Goal: Information Seeking & Learning: Learn about a topic

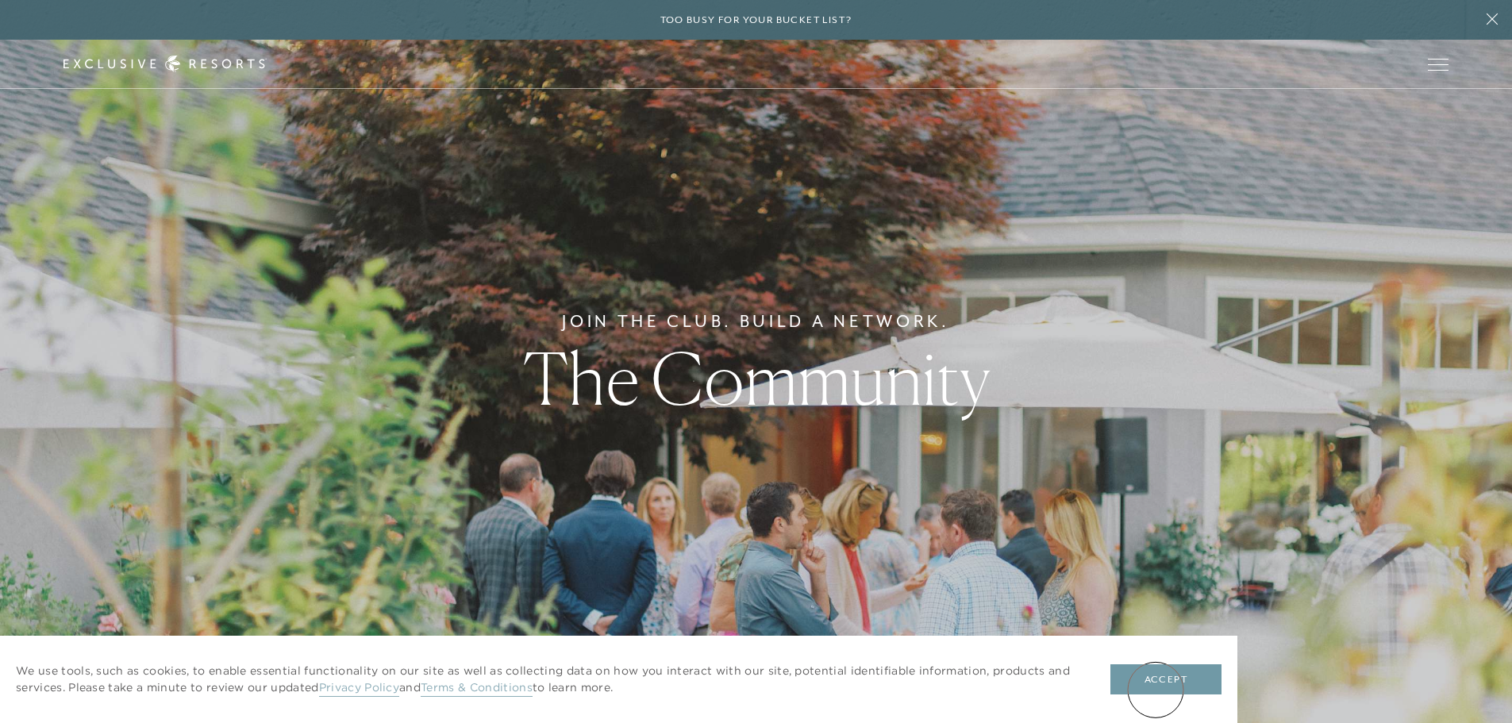
click at [1156, 687] on button "Accept" at bounding box center [1165, 679] width 111 height 30
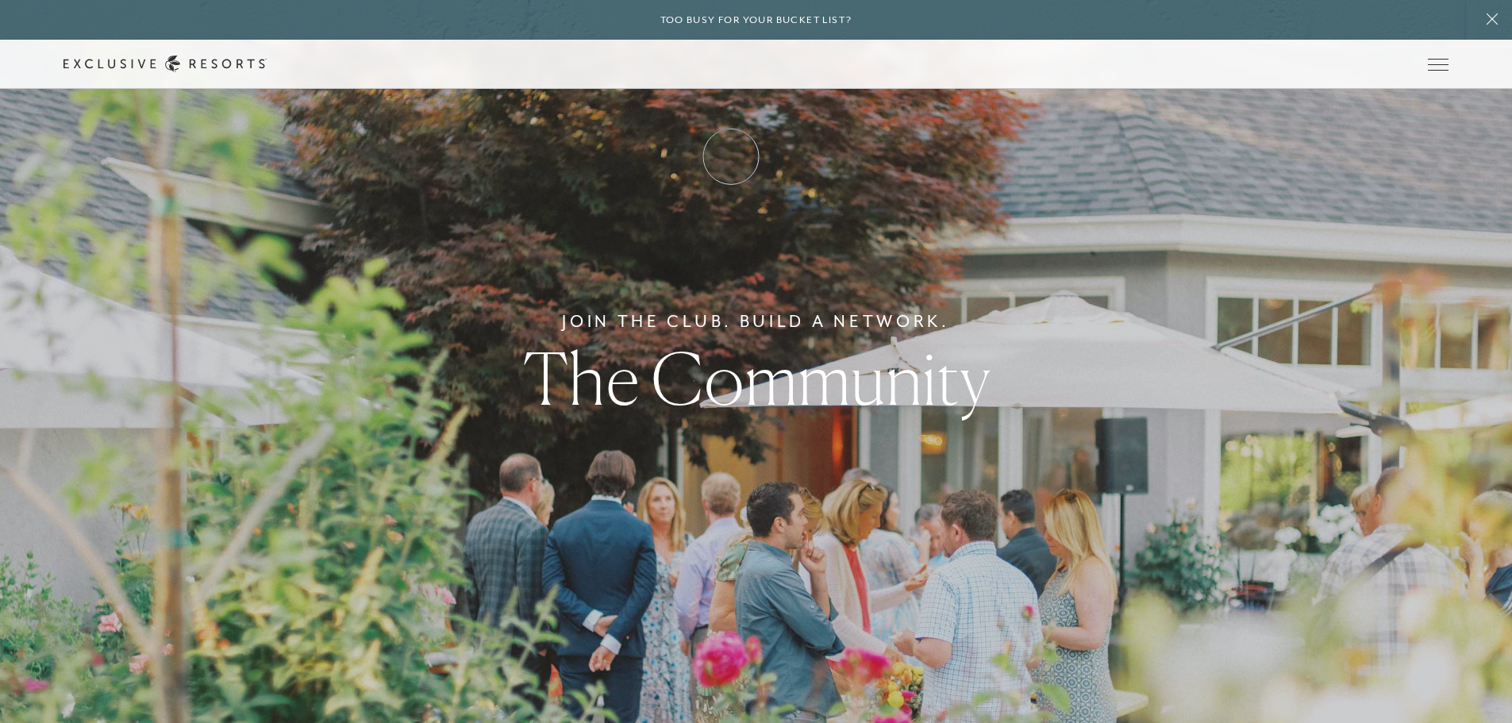
click at [0, 0] on link "How it works" at bounding box center [0, 0] width 0 height 0
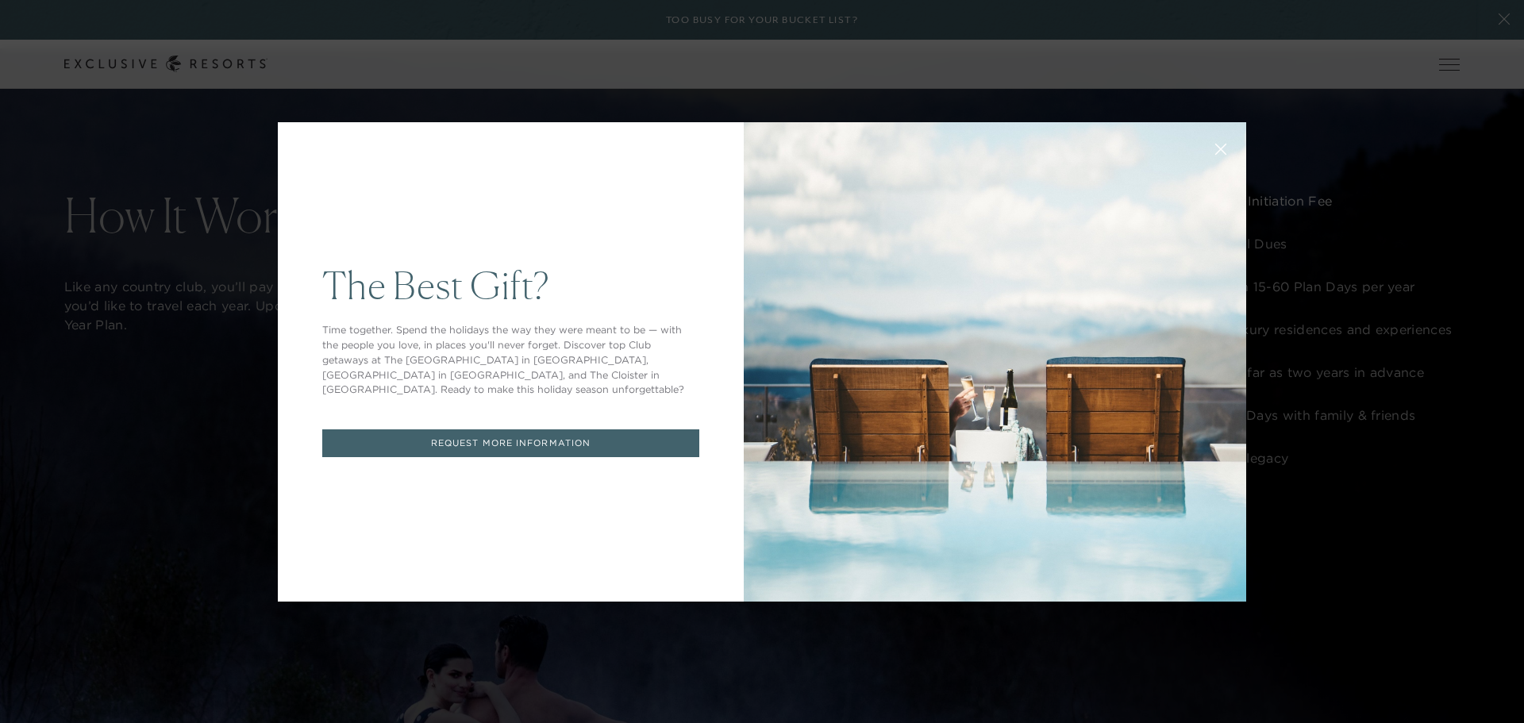
click at [1206, 148] on button at bounding box center [1221, 148] width 38 height 38
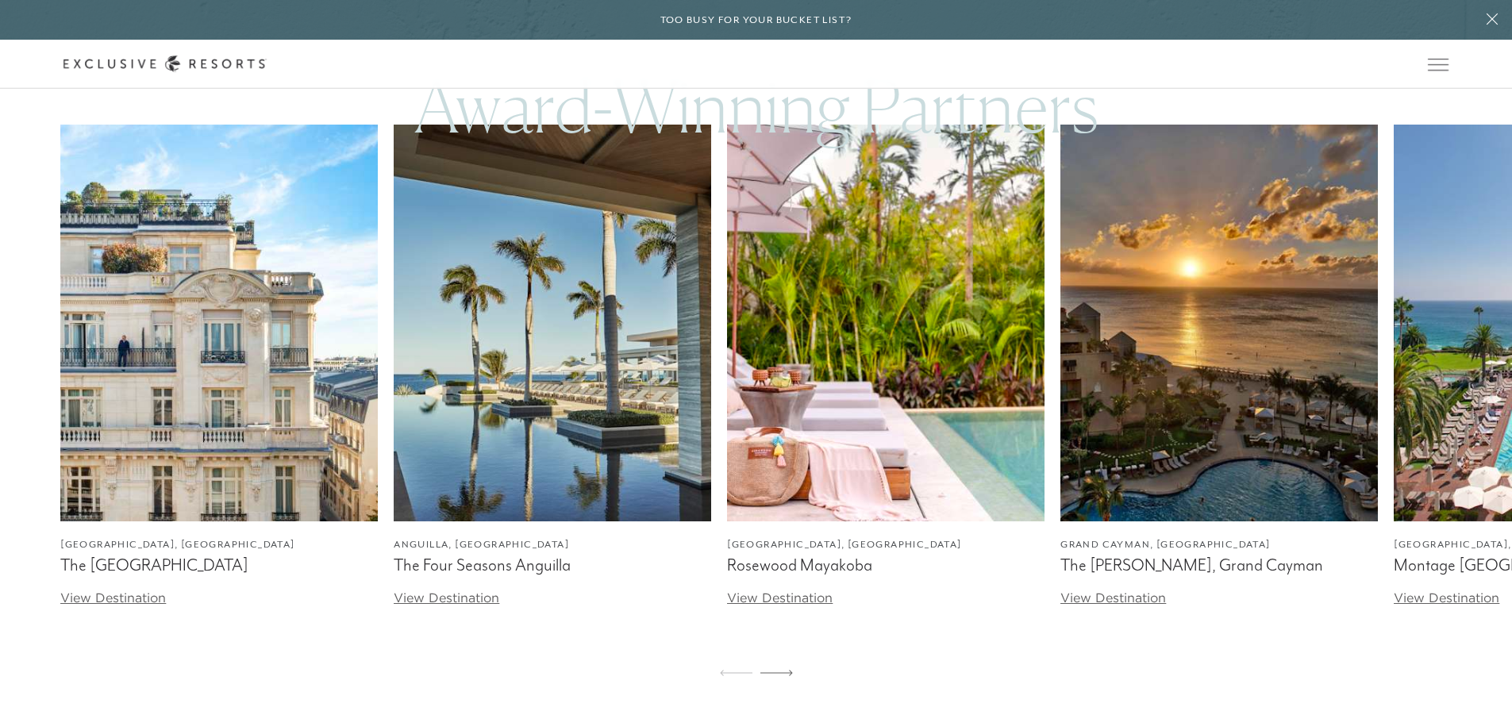
scroll to position [4842, 12]
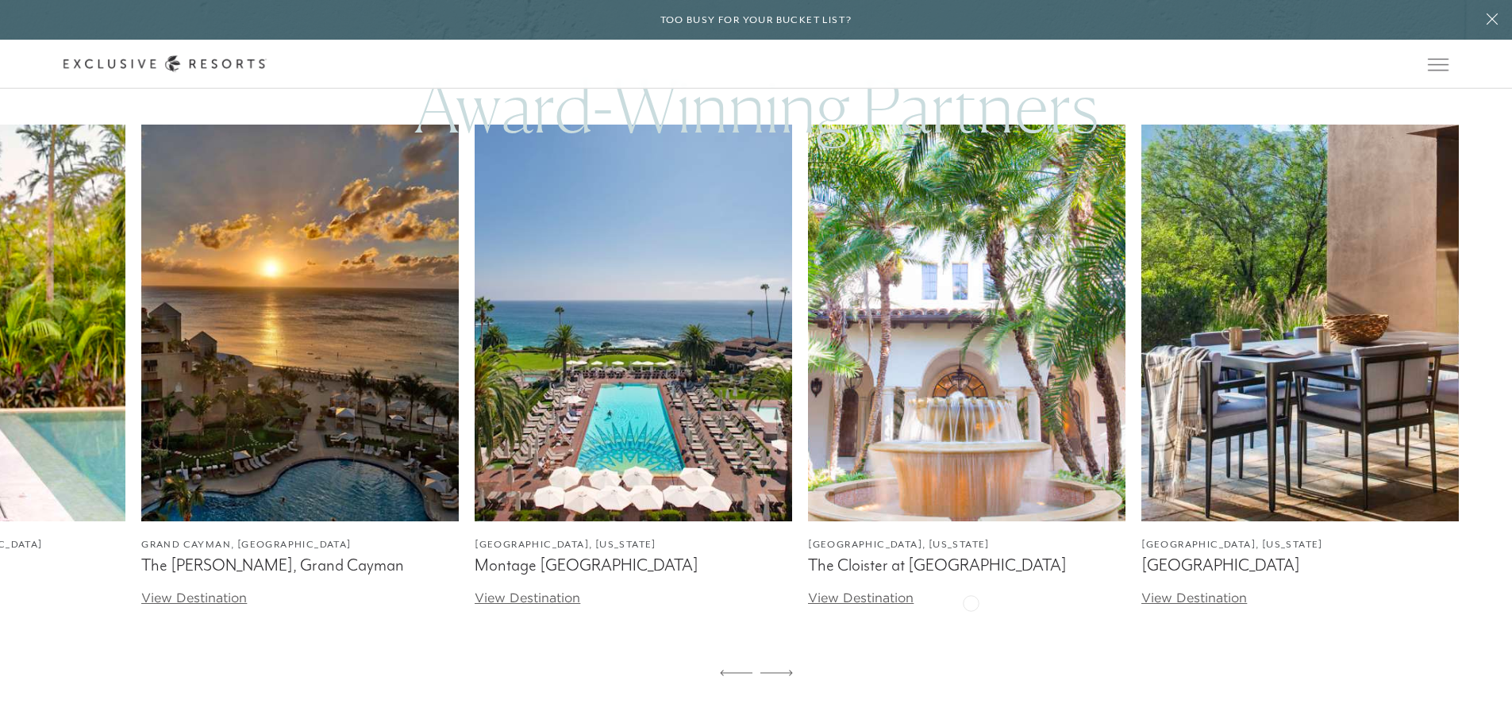
click at [988, 421] on link "[GEOGRAPHIC_DATA], [US_STATE] The Cloister at [GEOGRAPHIC_DATA] View Destination" at bounding box center [967, 366] width 318 height 483
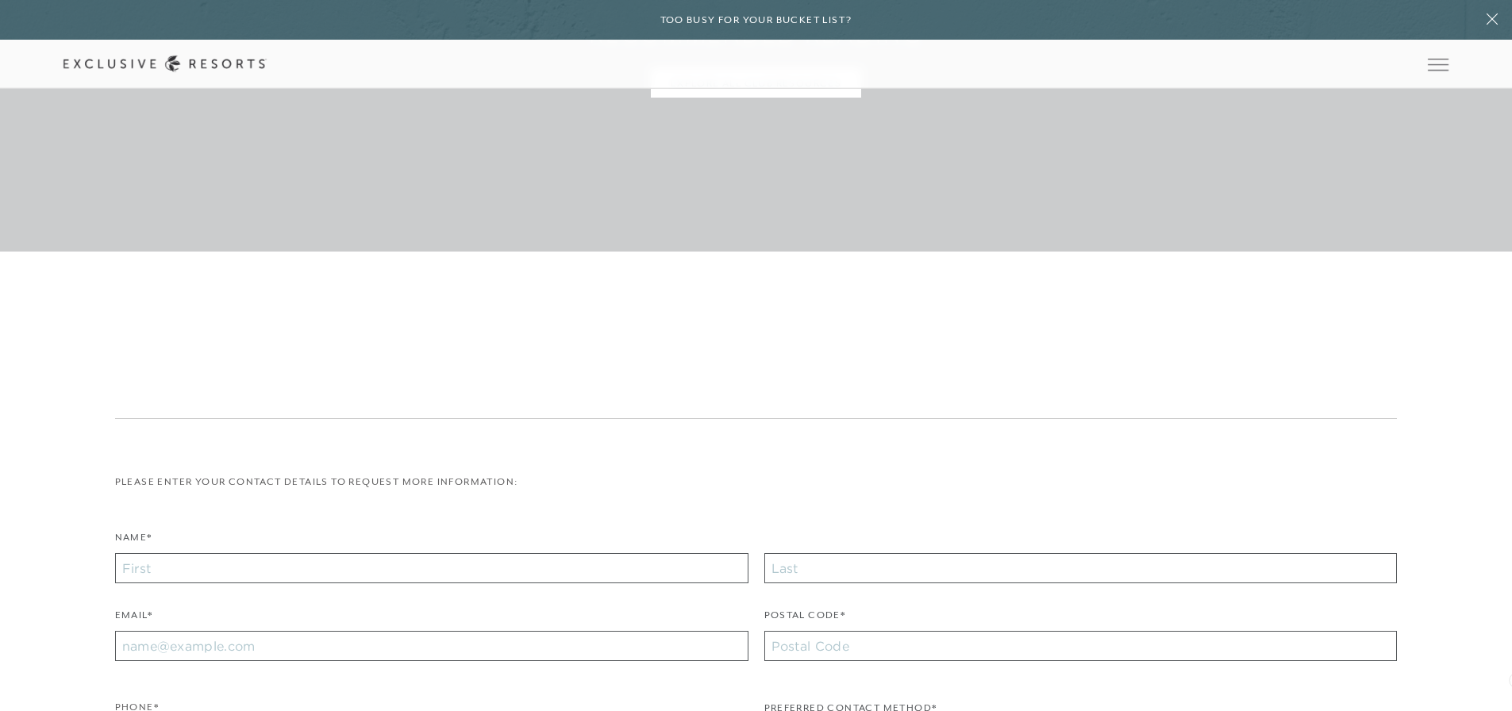
scroll to position [0, 12]
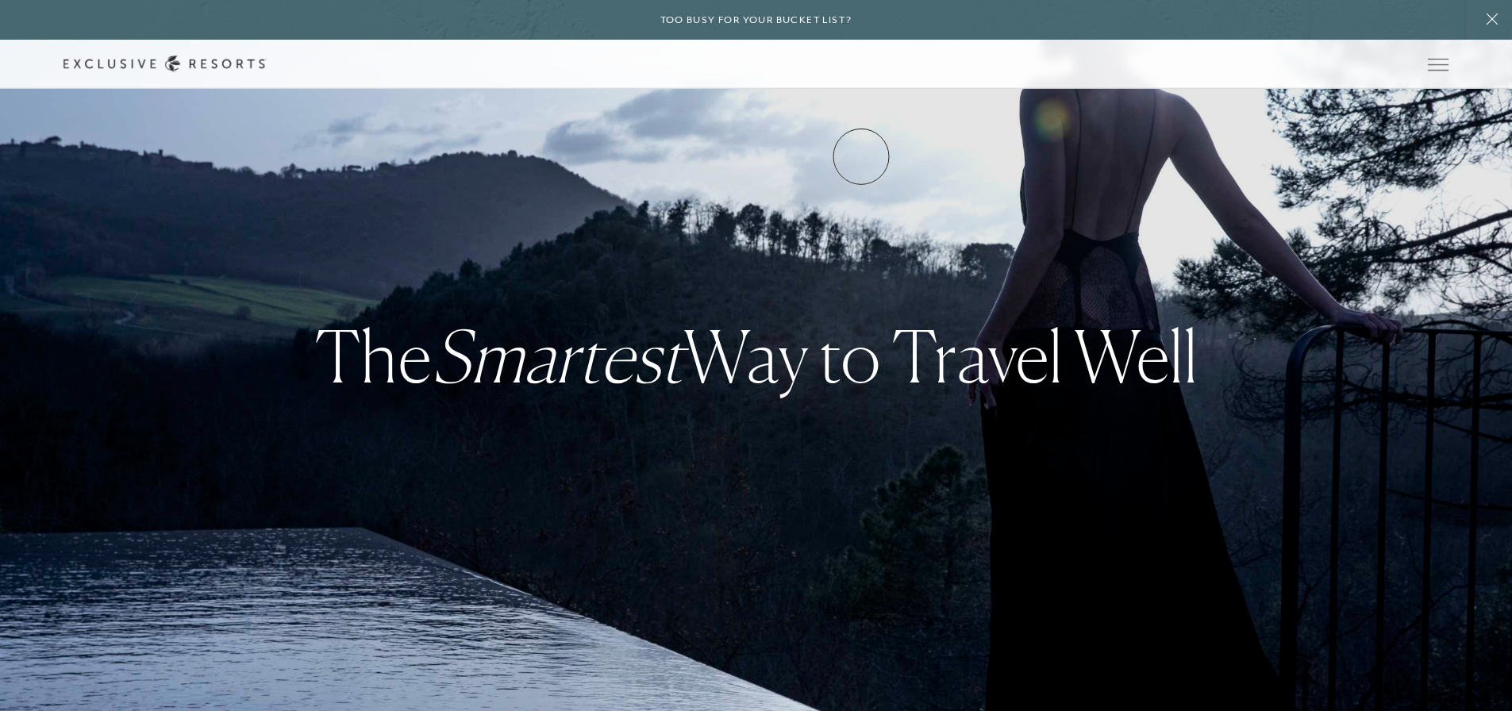
click at [0, 0] on link "VIP Benefits" at bounding box center [0, 0] width 0 height 0
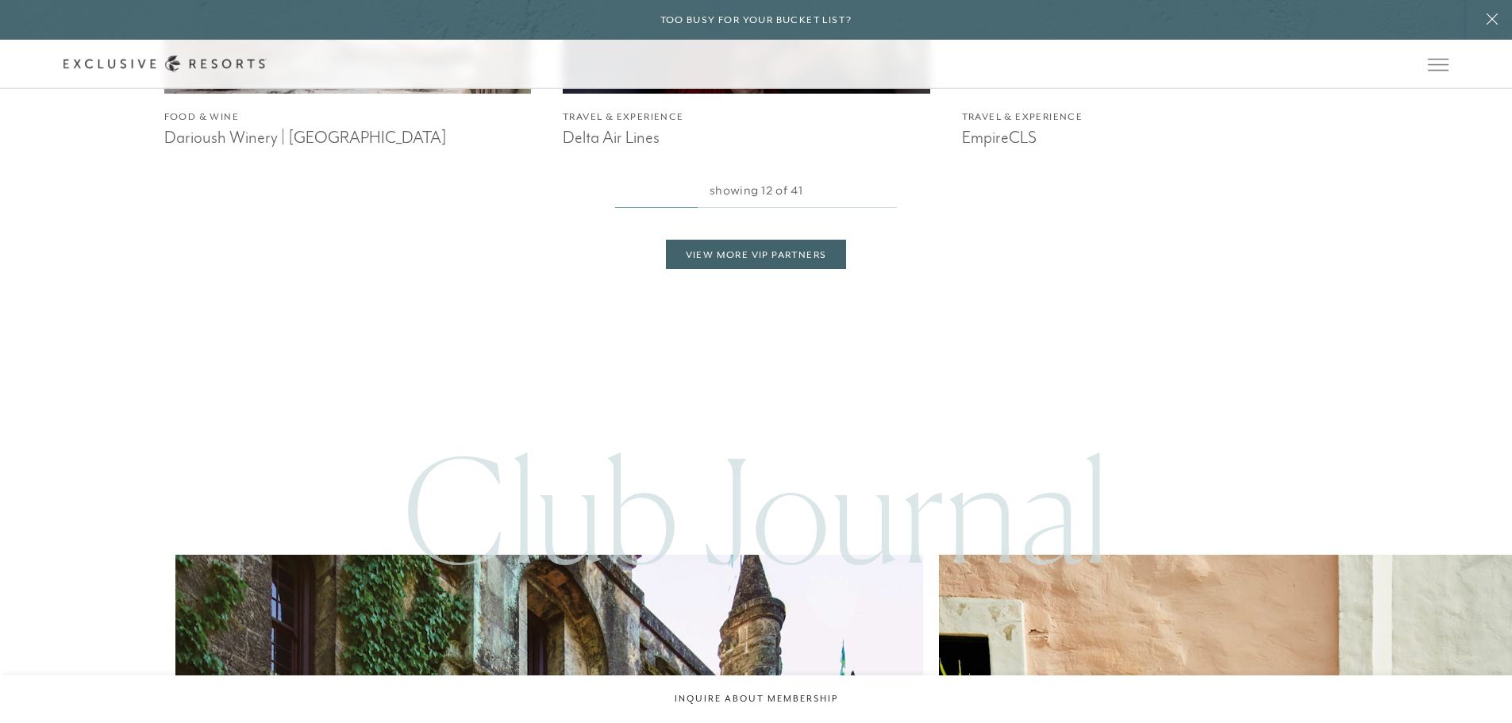
scroll to position [2858, 0]
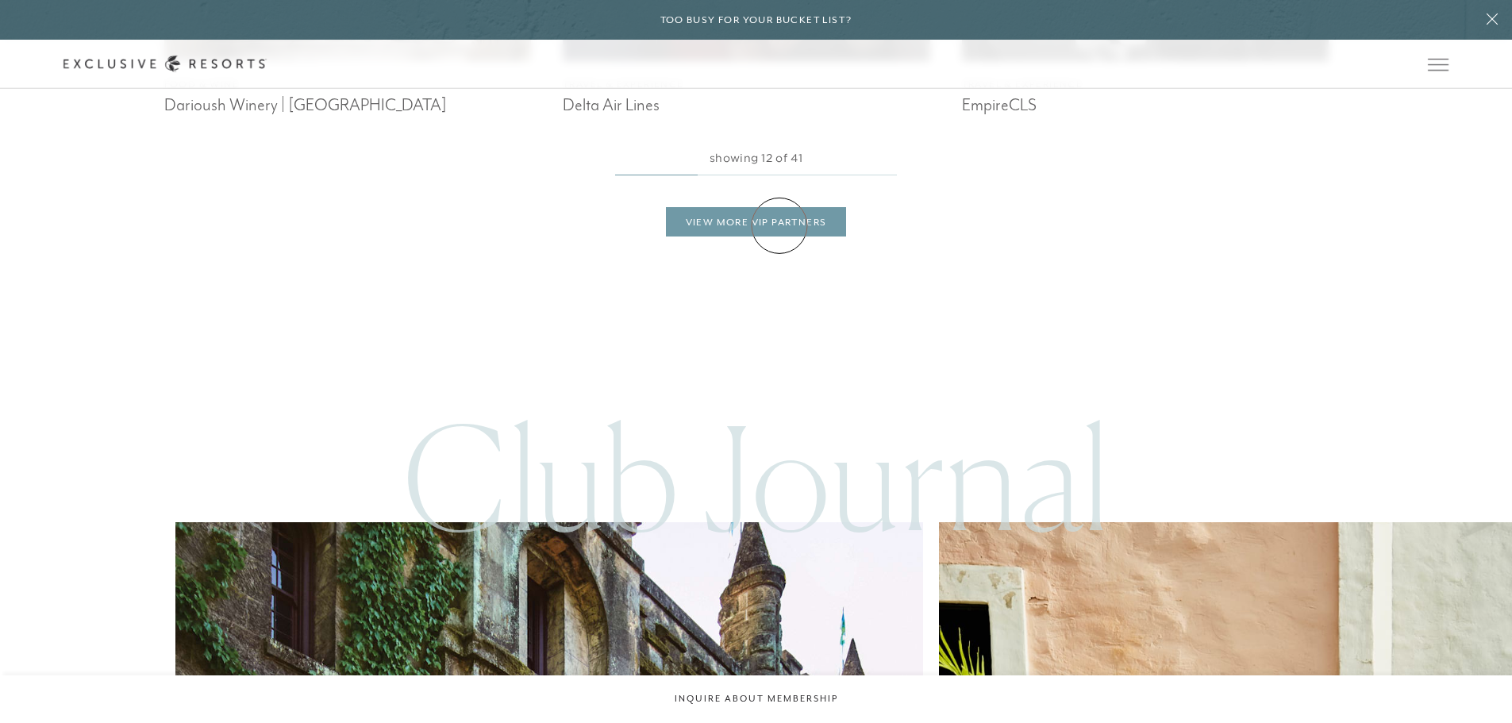
click at [779, 225] on link "View More VIP Partners" at bounding box center [756, 222] width 181 height 30
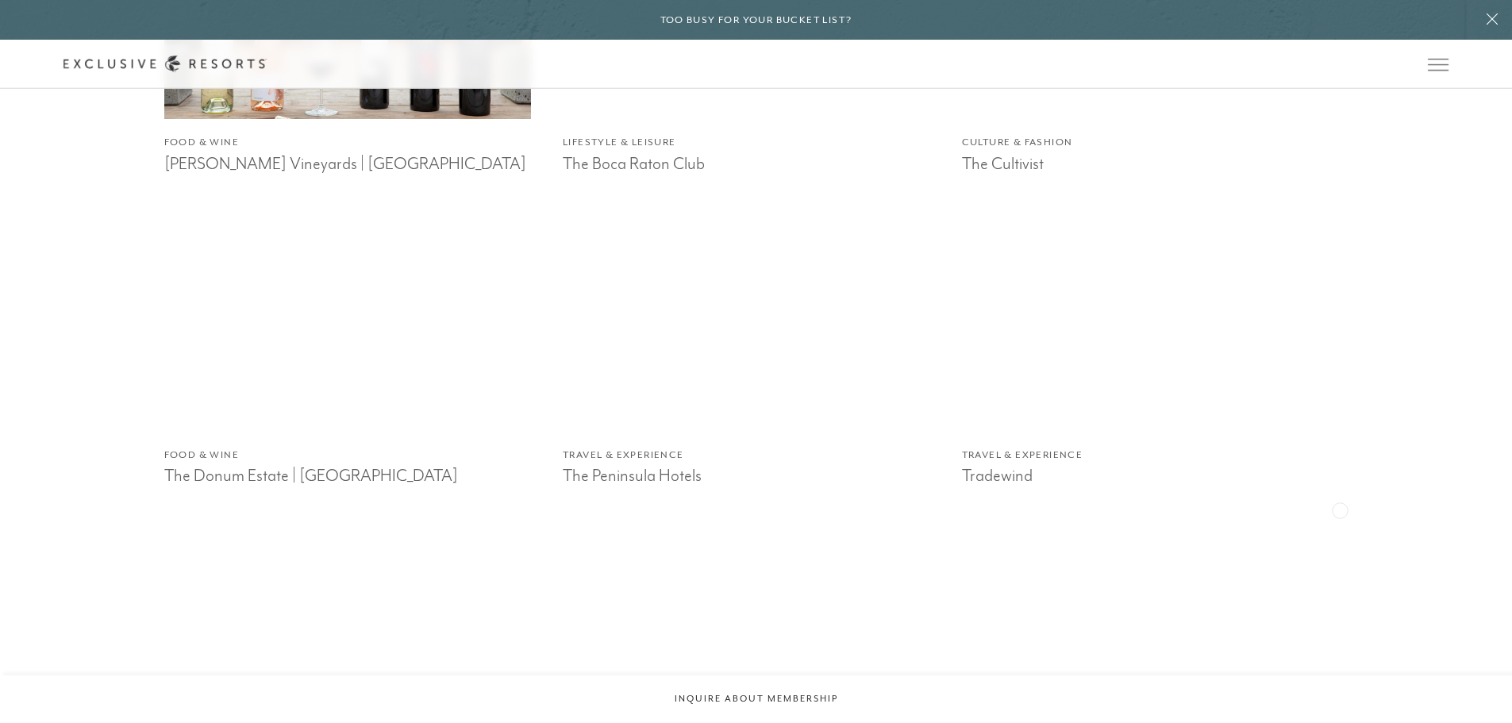
scroll to position [5636, 0]
